Goal: Information Seeking & Learning: Learn about a topic

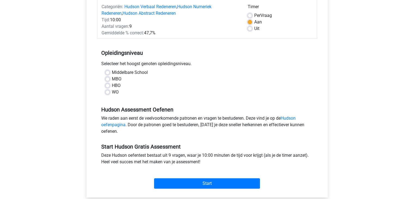
scroll to position [79, 0]
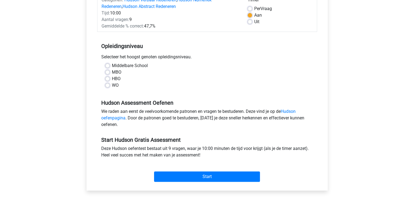
click at [108, 87] on div "WO" at bounding box center [207, 85] width 204 height 7
click at [112, 85] on label "WO" at bounding box center [115, 85] width 7 height 7
click at [108, 85] on input "WO" at bounding box center [107, 84] width 4 height 5
radio input "true"
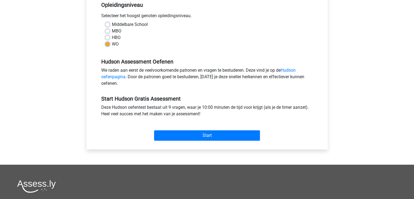
scroll to position [120, 0]
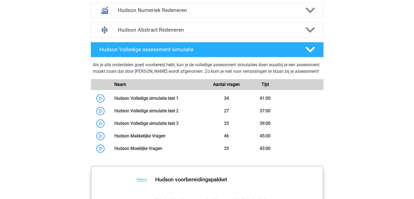
scroll to position [420, 0]
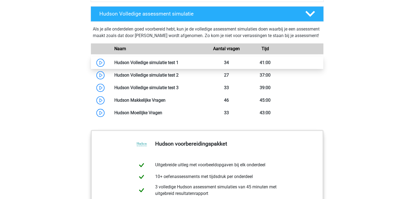
click at [179, 65] on link at bounding box center [179, 62] width 0 height 5
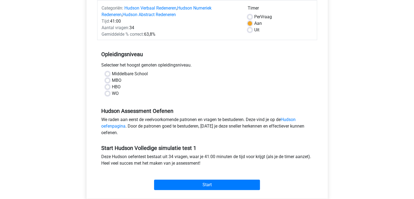
scroll to position [66, 0]
